Goal: Task Accomplishment & Management: Use online tool/utility

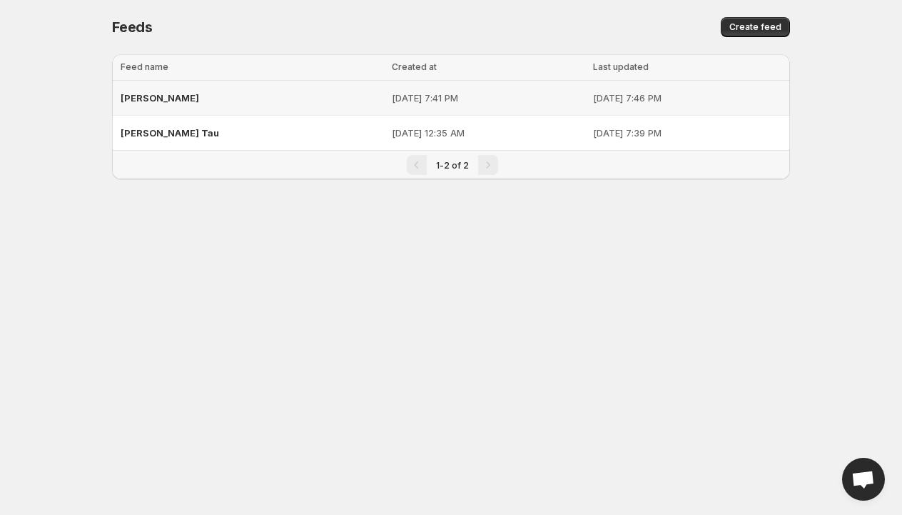
click at [138, 99] on span "[PERSON_NAME]" at bounding box center [160, 97] width 79 height 11
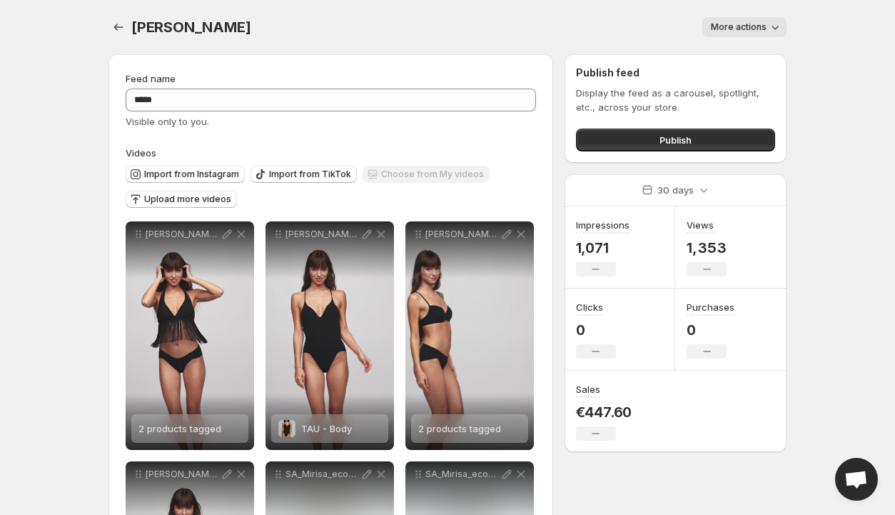
click at [772, 27] on icon "button" at bounding box center [775, 27] width 14 height 14
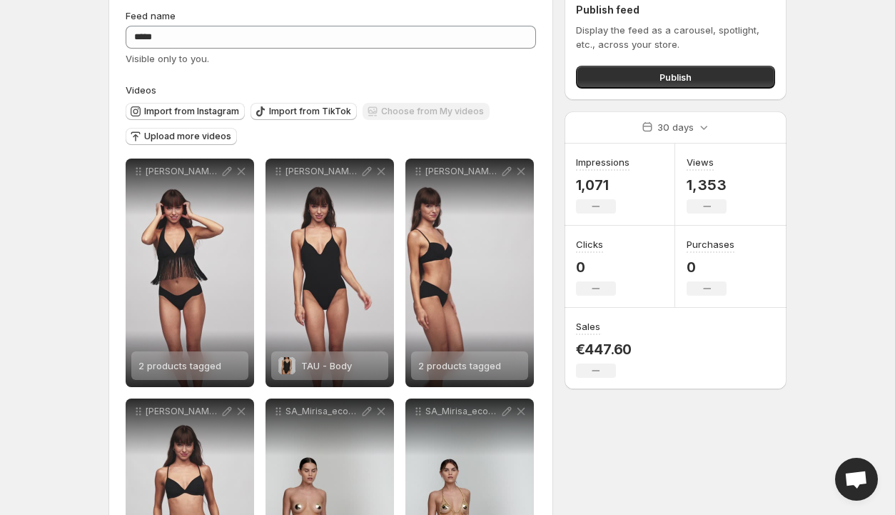
scroll to position [143, 0]
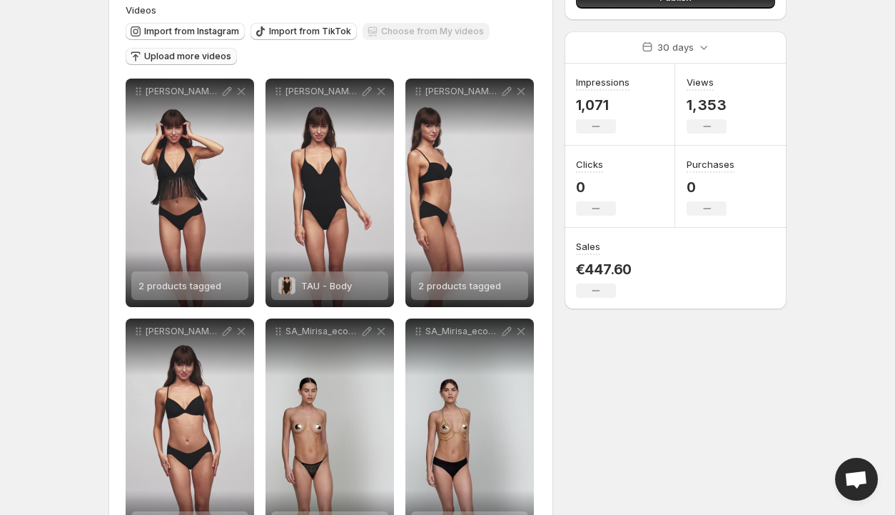
click at [182, 57] on span "Upload more videos" at bounding box center [187, 56] width 87 height 11
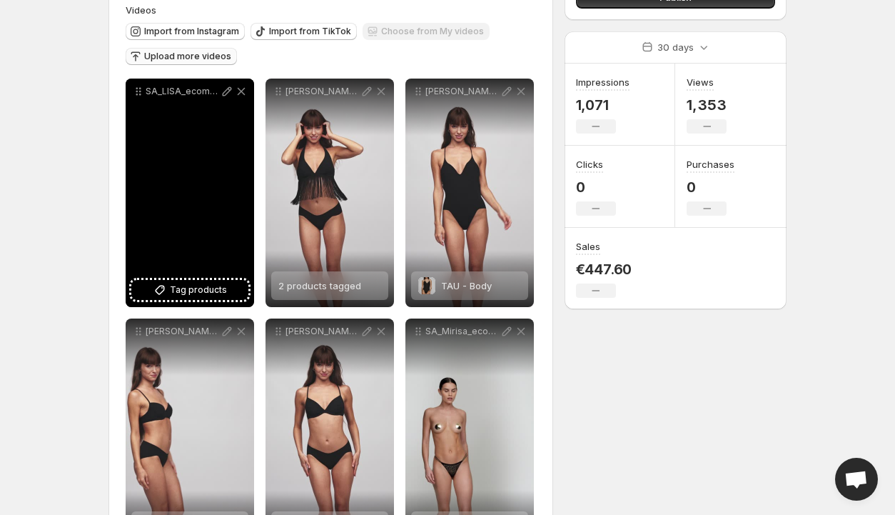
click at [226, 91] on icon at bounding box center [227, 91] width 9 height 9
click at [187, 288] on span "Tag products" at bounding box center [198, 290] width 57 height 14
click at [203, 288] on span "LISA - Top" at bounding box center [210, 285] width 99 height 11
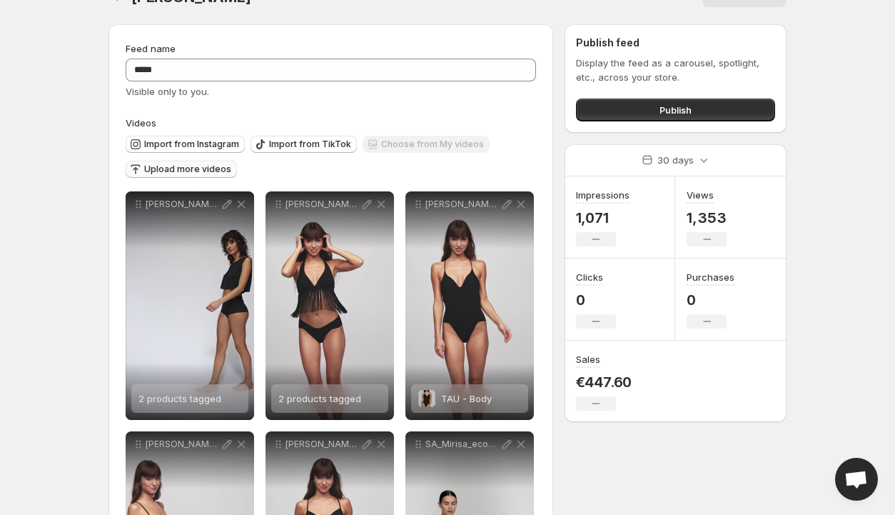
scroll to position [0, 0]
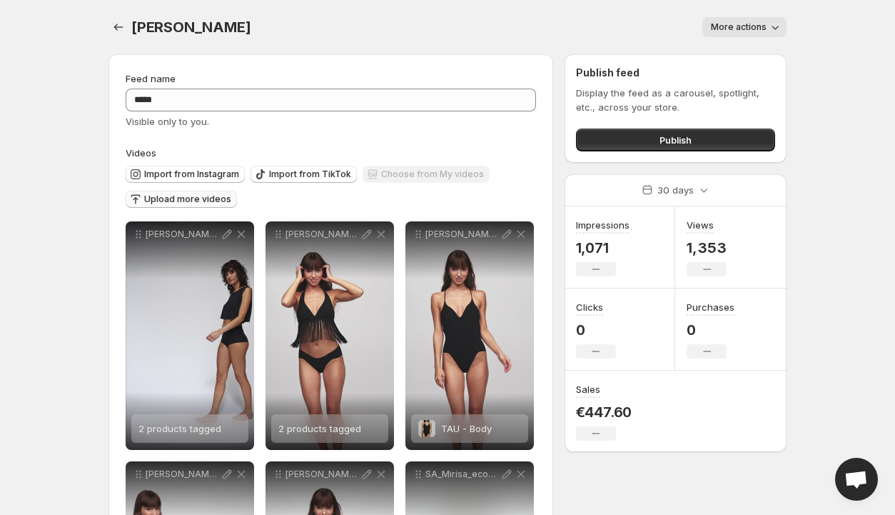
click at [174, 199] on span "Upload more videos" at bounding box center [187, 198] width 87 height 11
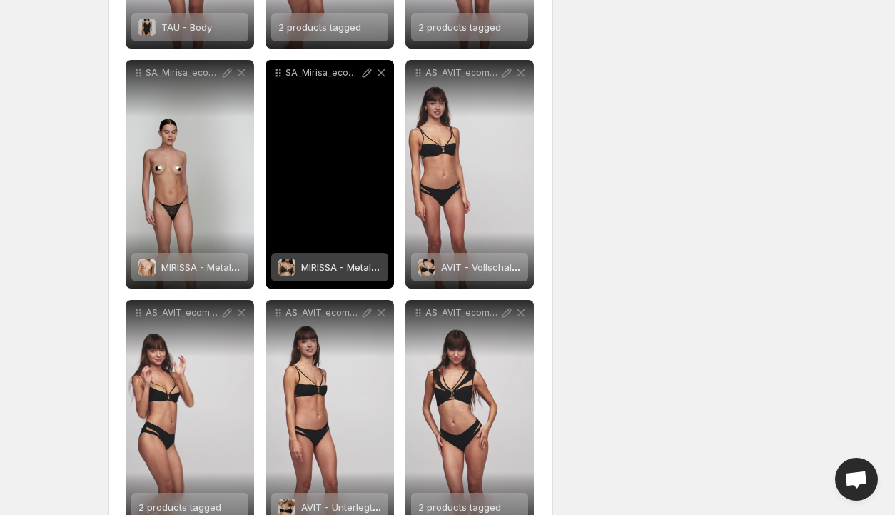
scroll to position [642, 0]
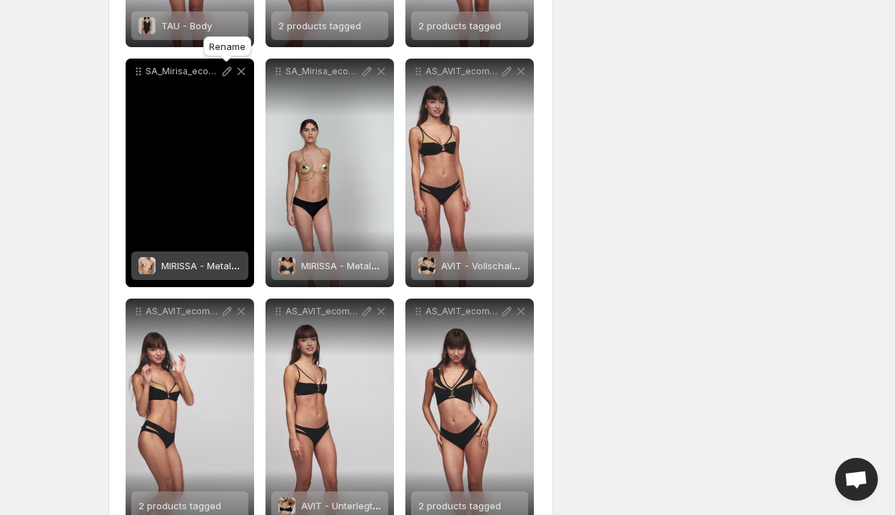
click at [228, 70] on icon at bounding box center [227, 71] width 14 height 14
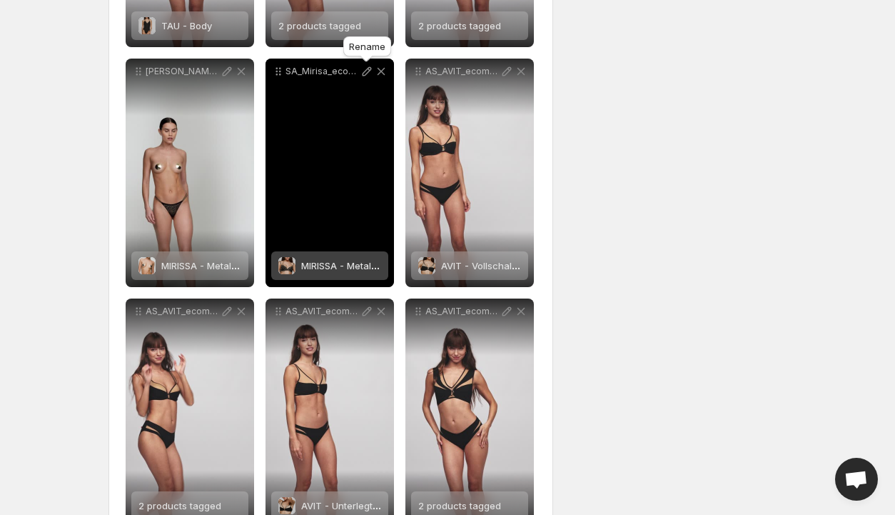
click at [366, 71] on icon at bounding box center [367, 71] width 14 height 14
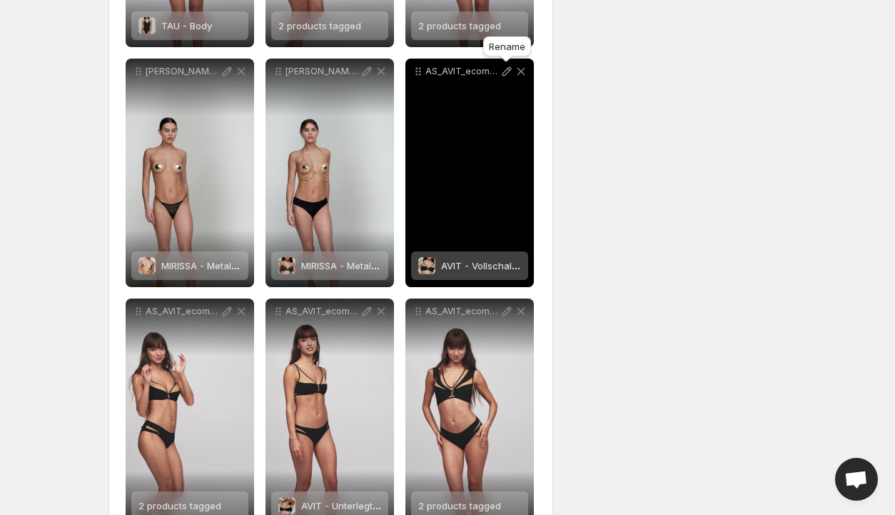
click at [507, 69] on icon at bounding box center [507, 71] width 9 height 9
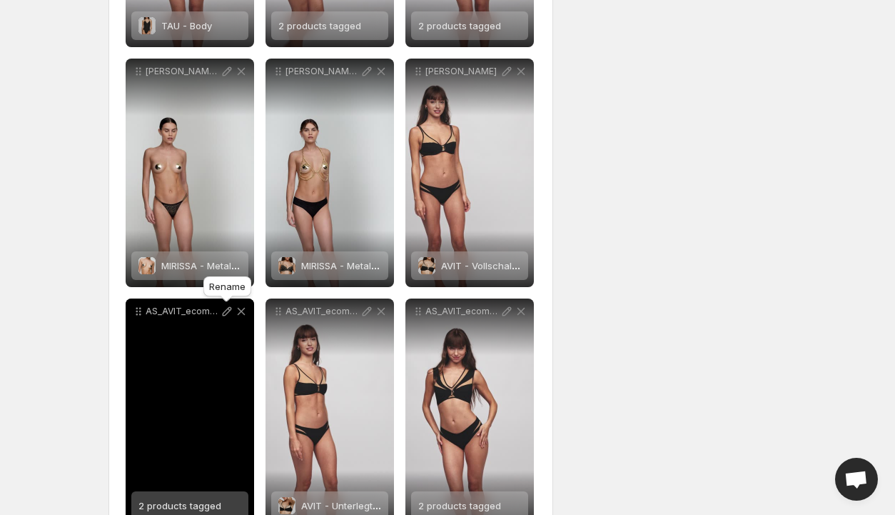
click at [228, 312] on icon at bounding box center [227, 311] width 9 height 9
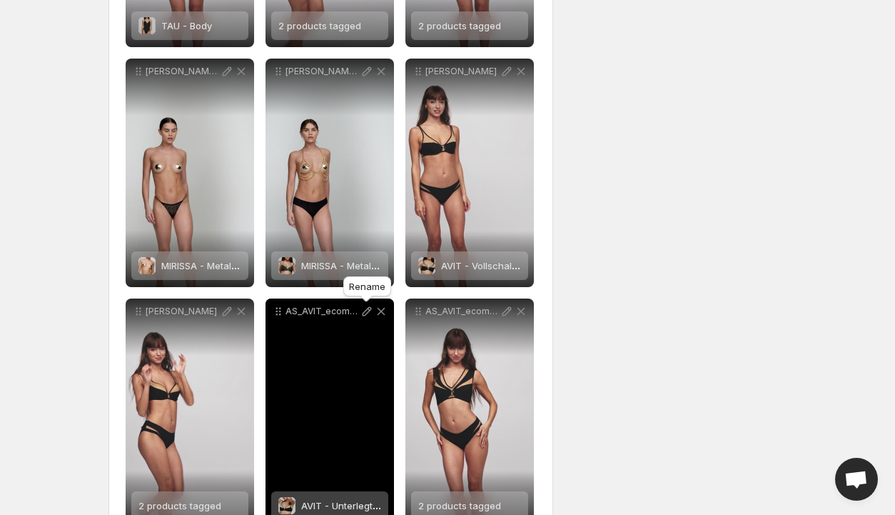
click at [361, 312] on icon at bounding box center [367, 311] width 14 height 14
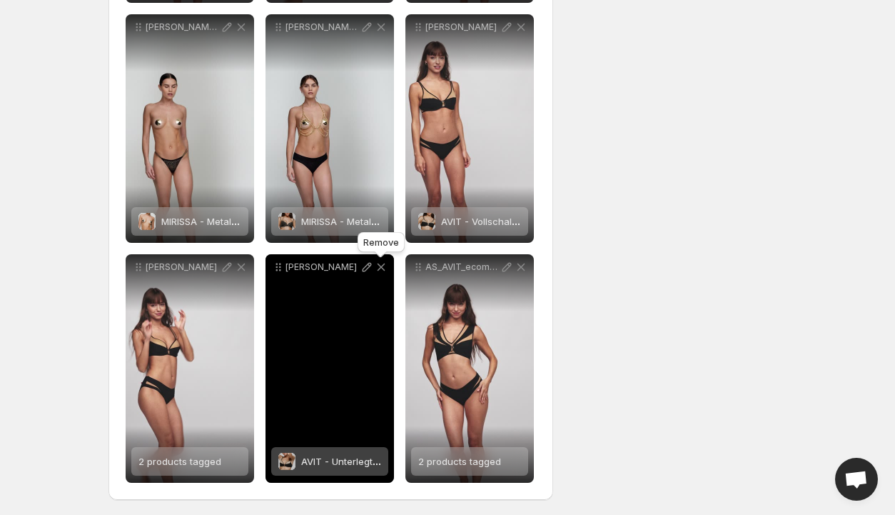
scroll to position [689, 0]
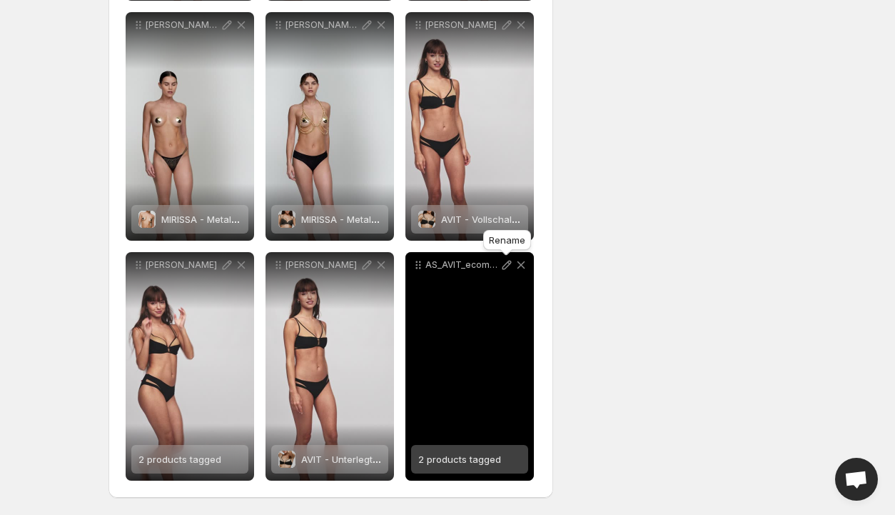
click at [505, 266] on icon at bounding box center [507, 265] width 14 height 14
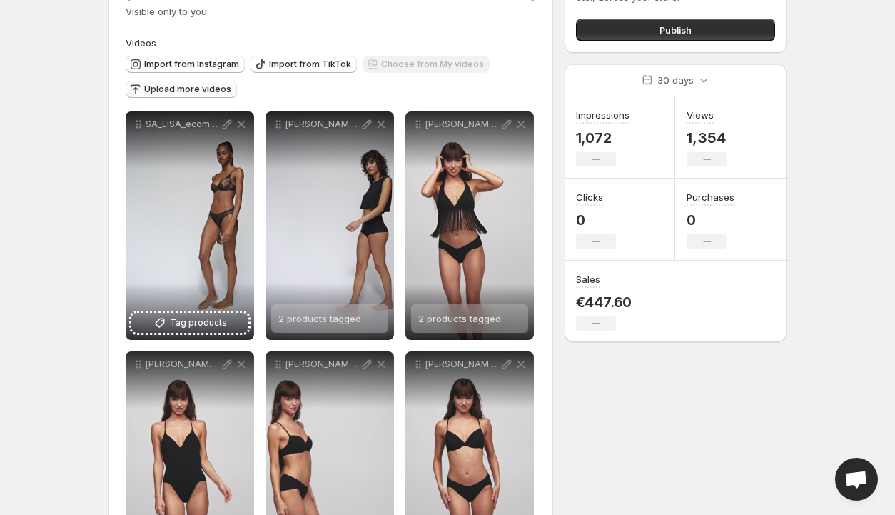
scroll to position [143, 0]
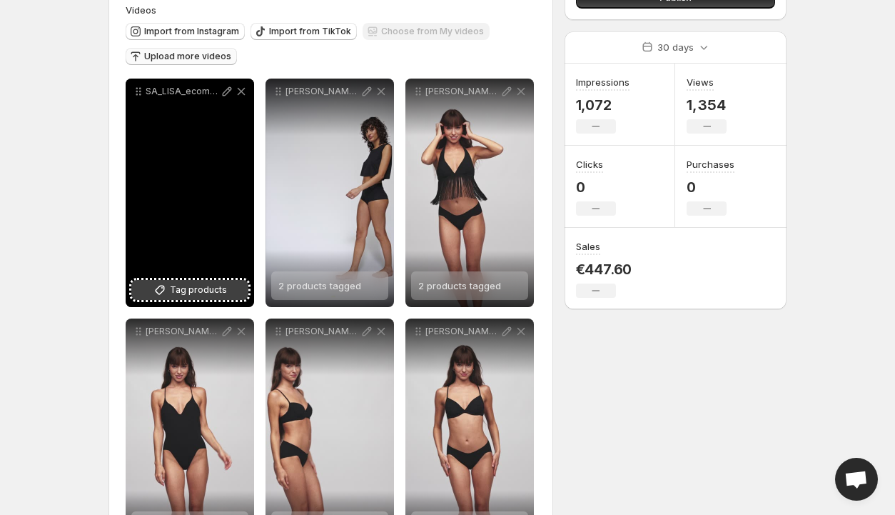
click at [184, 288] on span "Tag products" at bounding box center [198, 290] width 57 height 14
click at [209, 289] on span "[PERSON_NAME]-BH" at bounding box center [205, 285] width 89 height 11
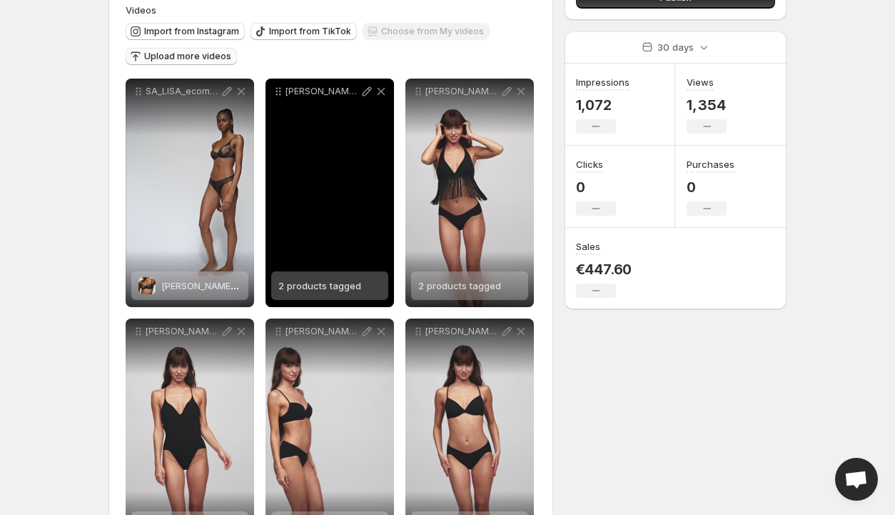
click at [310, 281] on span "2 products tagged" at bounding box center [319, 285] width 83 height 11
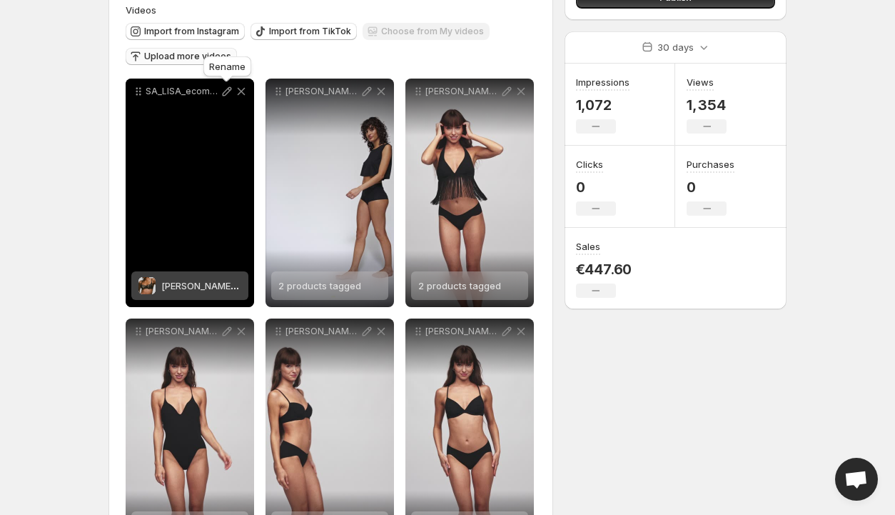
click at [226, 91] on icon at bounding box center [227, 91] width 14 height 14
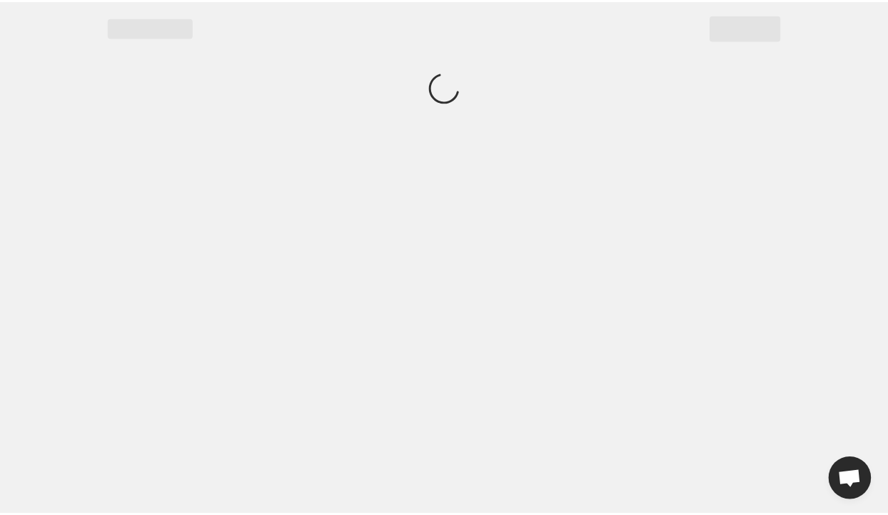
scroll to position [0, 0]
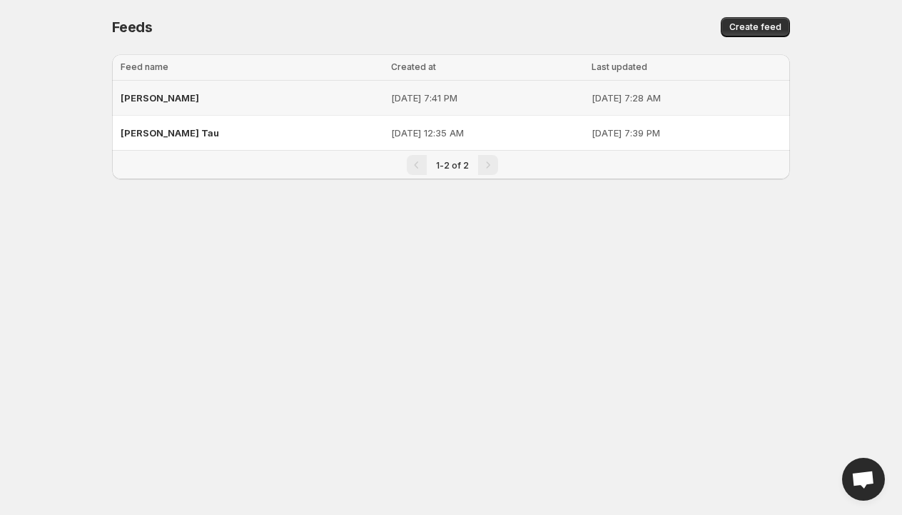
click at [134, 99] on span "[PERSON_NAME]" at bounding box center [160, 97] width 79 height 11
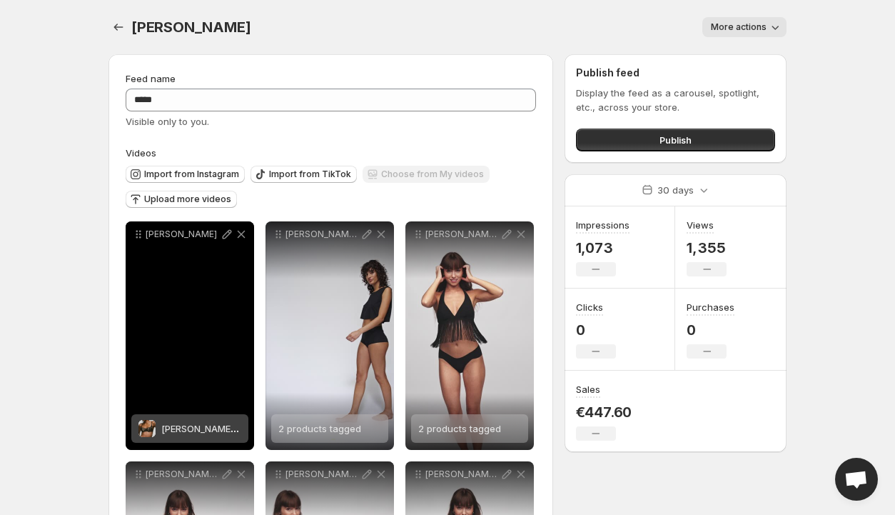
click at [194, 428] on span "[PERSON_NAME]-BH" at bounding box center [205, 428] width 89 height 11
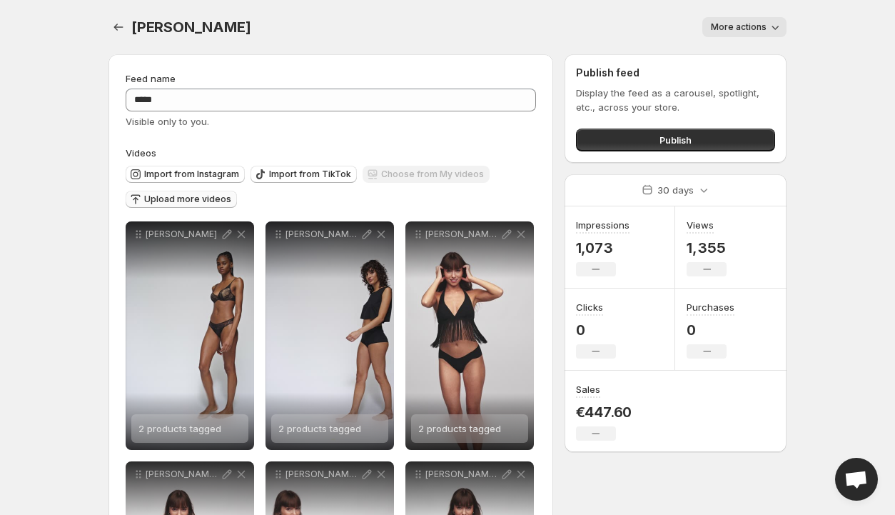
click at [181, 193] on button "Upload more videos" at bounding box center [181, 199] width 111 height 17
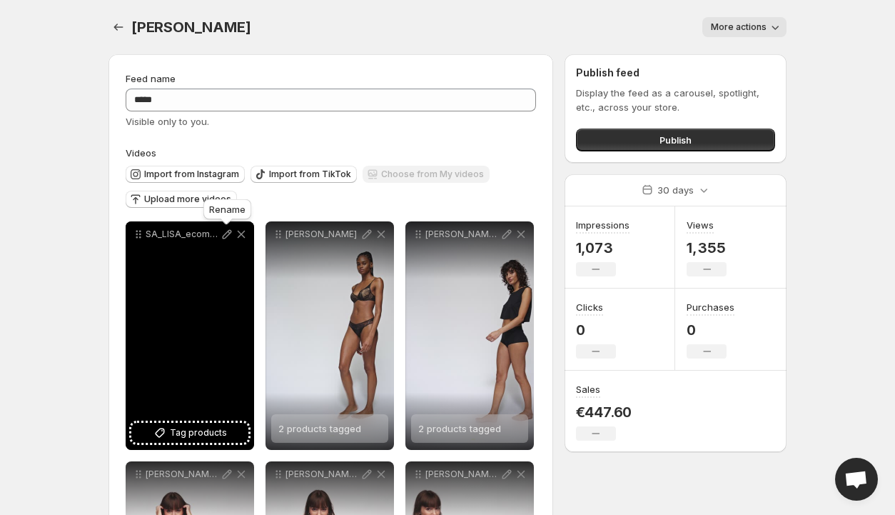
click at [228, 232] on icon at bounding box center [227, 234] width 9 height 9
click at [198, 433] on span "Tag products" at bounding box center [198, 432] width 57 height 14
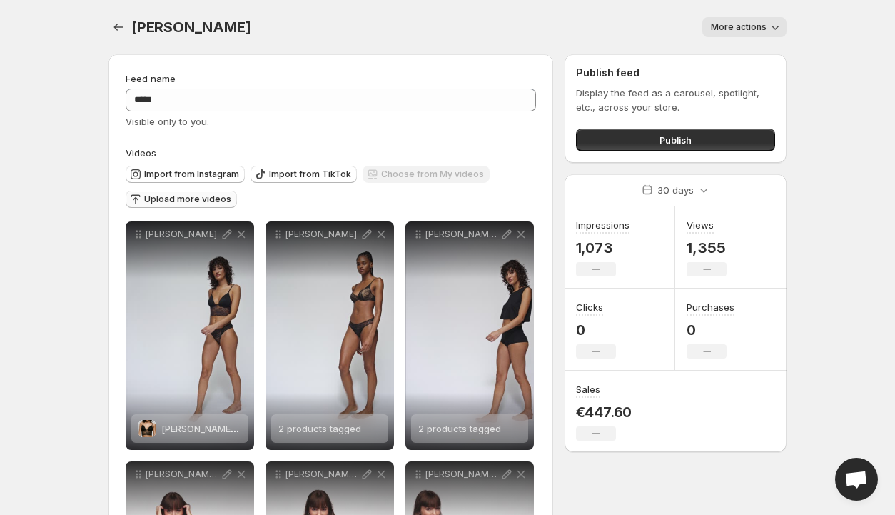
click at [188, 198] on span "Upload more videos" at bounding box center [187, 198] width 87 height 11
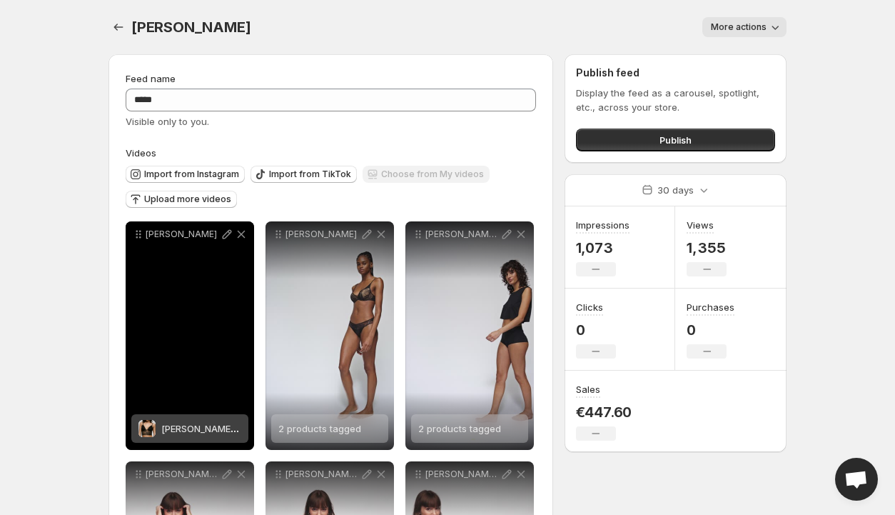
click at [206, 426] on span "[PERSON_NAME] - Unterlegte Bralette ohne Bügel" at bounding box center [270, 428] width 219 height 11
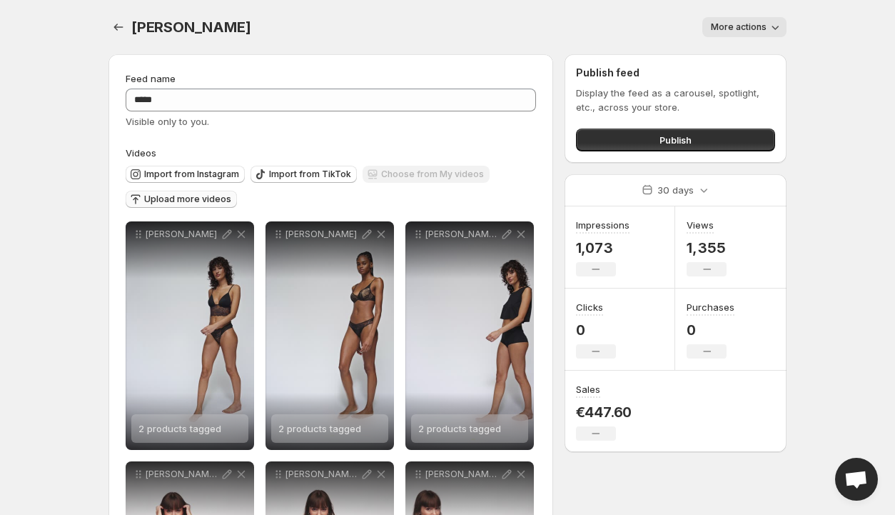
click at [176, 199] on span "Upload more videos" at bounding box center [187, 198] width 87 height 11
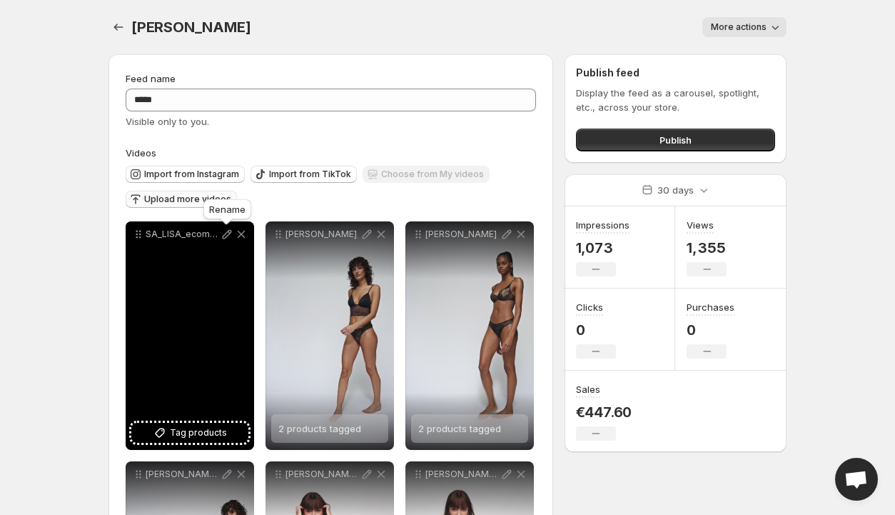
click at [226, 234] on icon at bounding box center [227, 234] width 14 height 14
click at [194, 430] on span "Tag products" at bounding box center [198, 432] width 57 height 14
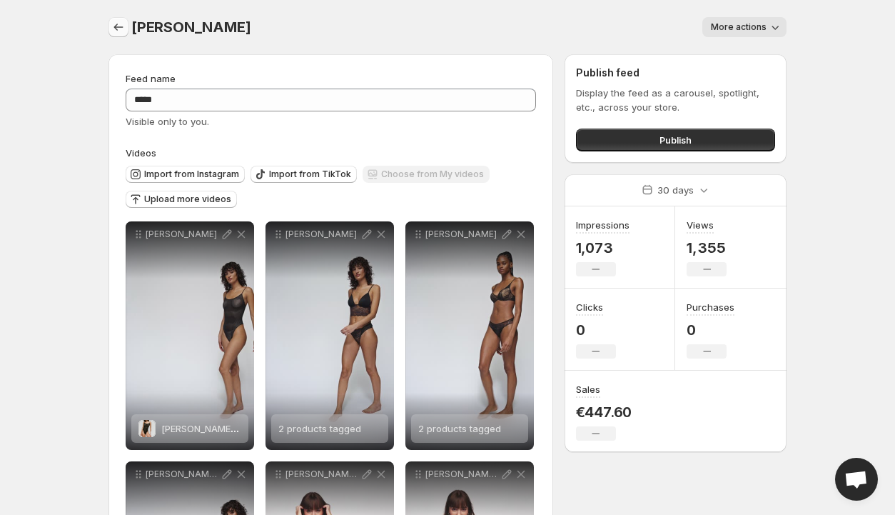
click at [116, 25] on icon "Settings" at bounding box center [118, 27] width 14 height 14
